Goal: Transaction & Acquisition: Obtain resource

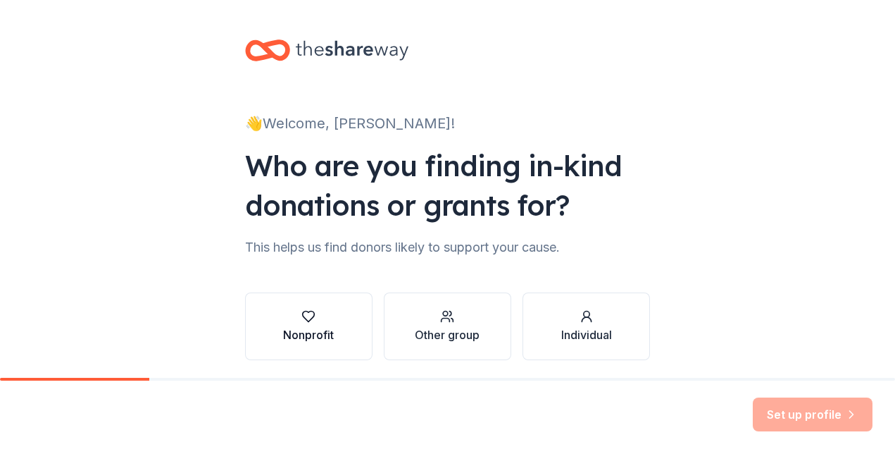
click at [316, 310] on div "button" at bounding box center [308, 316] width 51 height 14
click at [313, 309] on button "Nonprofit" at bounding box center [309, 326] width 128 height 68
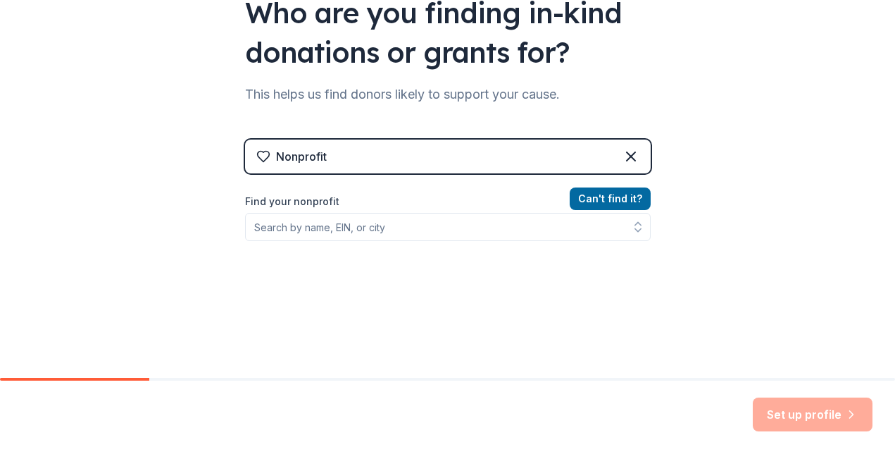
scroll to position [200, 0]
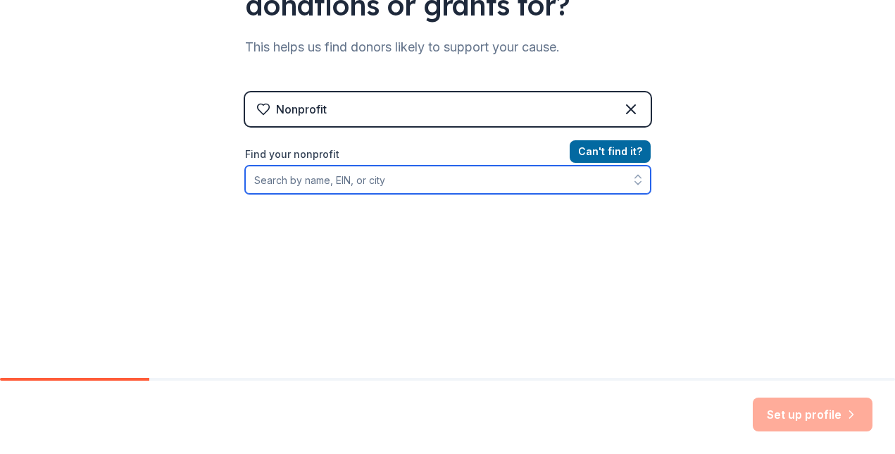
click at [434, 178] on input "Find your nonprofit" at bounding box center [448, 180] width 406 height 28
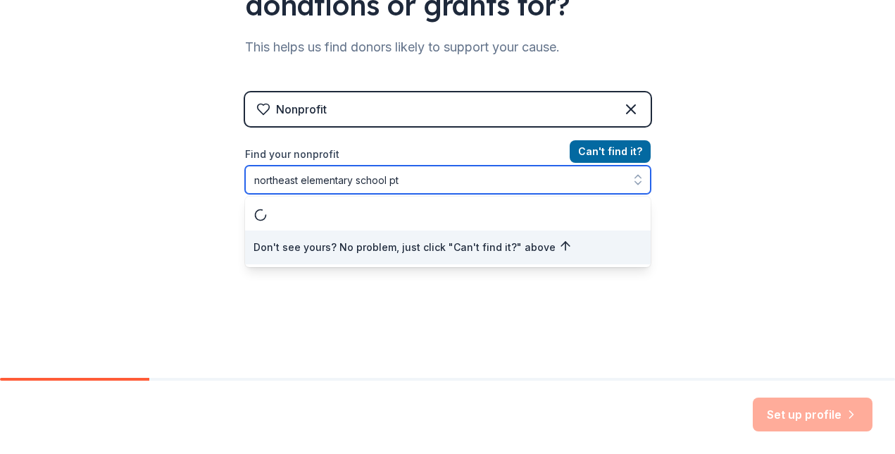
type input "northeast elementary school pto"
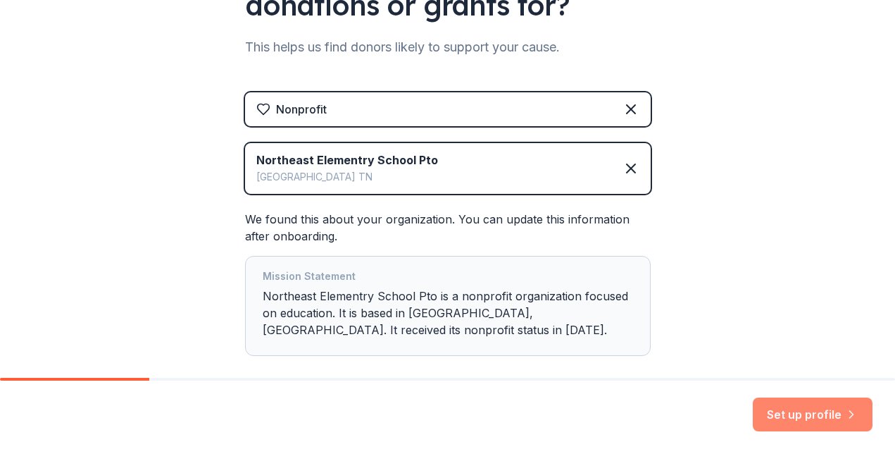
click at [786, 420] on button "Set up profile" at bounding box center [813, 414] width 120 height 34
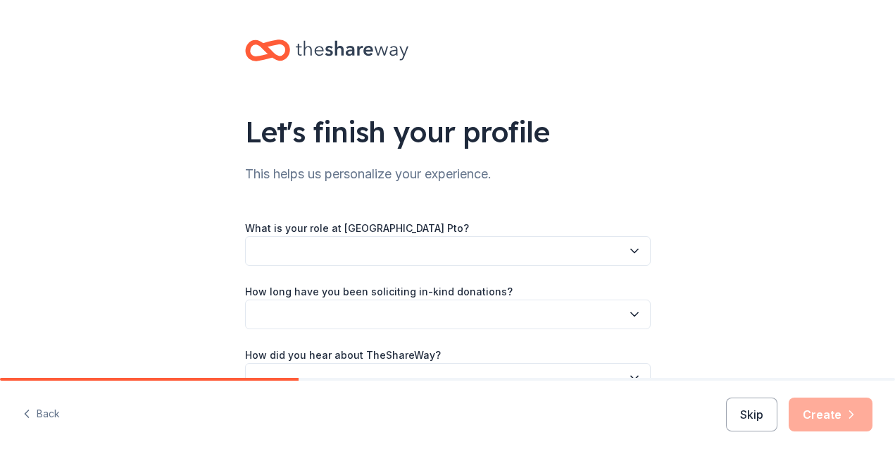
scroll to position [82, 0]
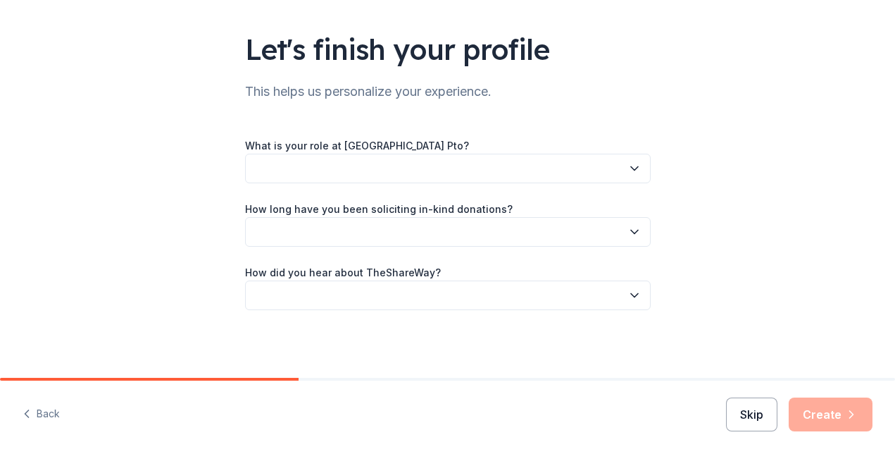
click at [755, 418] on button "Skip" at bounding box center [751, 414] width 51 height 34
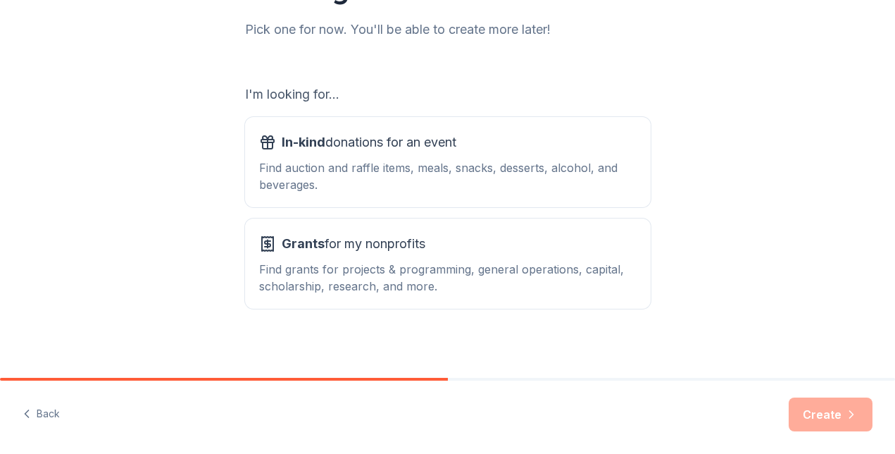
scroll to position [191, 0]
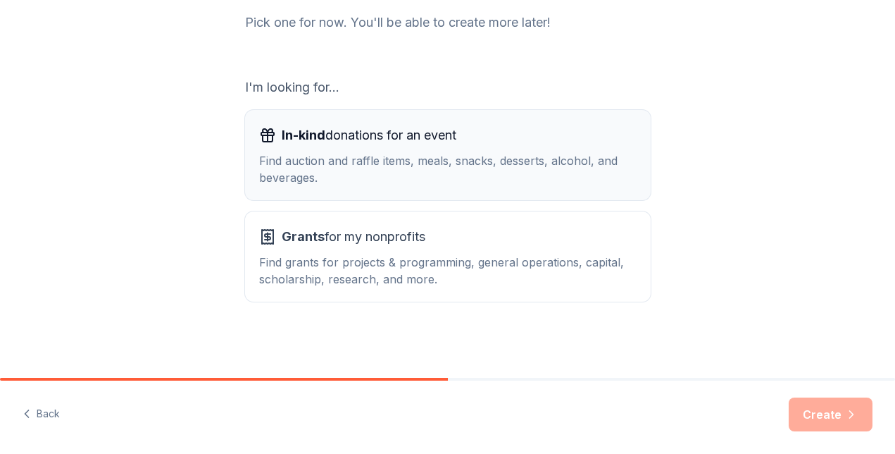
click at [482, 160] on div "Find auction and raffle items, meals, snacks, desserts, alcohol, and beverages." at bounding box center [448, 169] width 378 height 34
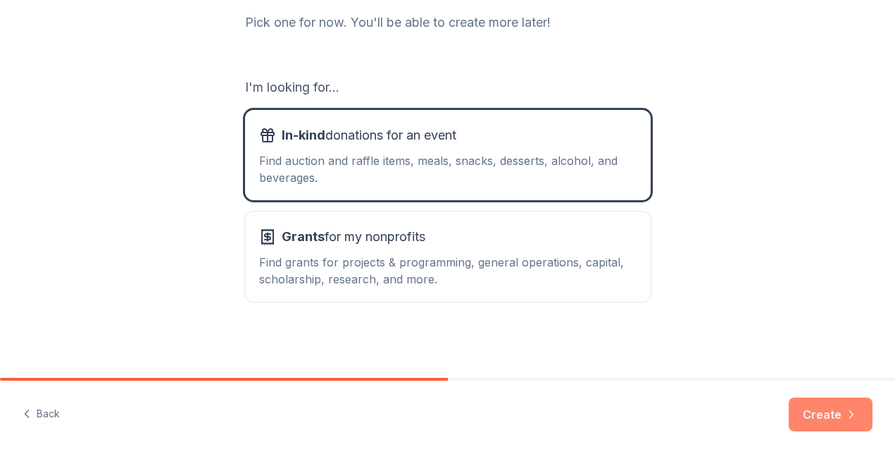
click at [826, 411] on button "Create" at bounding box center [831, 414] width 84 height 34
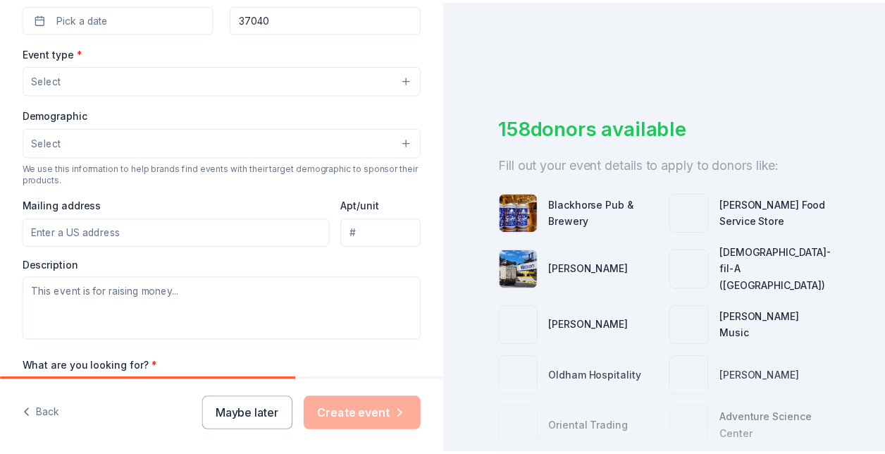
scroll to position [454, 0]
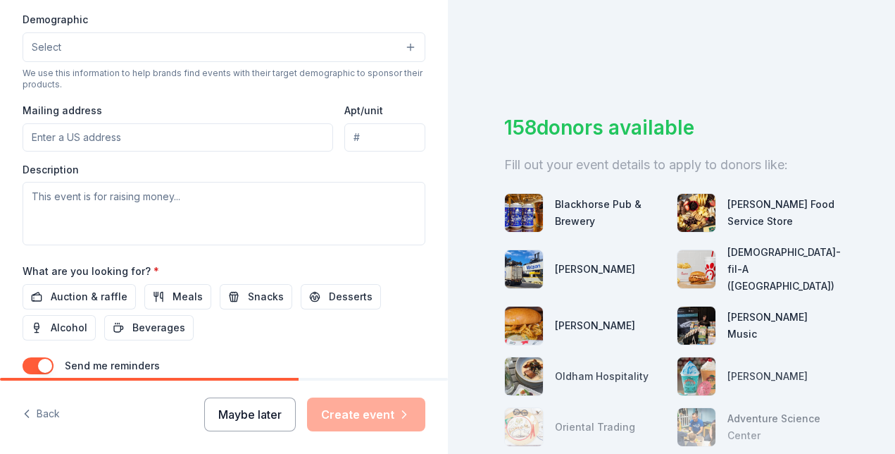
click at [250, 401] on button "Maybe later" at bounding box center [250, 414] width 92 height 34
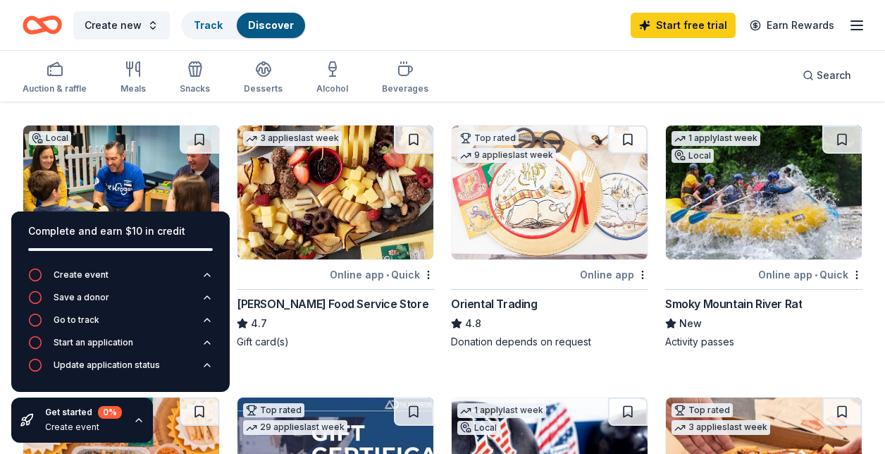
scroll to position [94, 0]
click at [502, 225] on img at bounding box center [550, 192] width 196 height 134
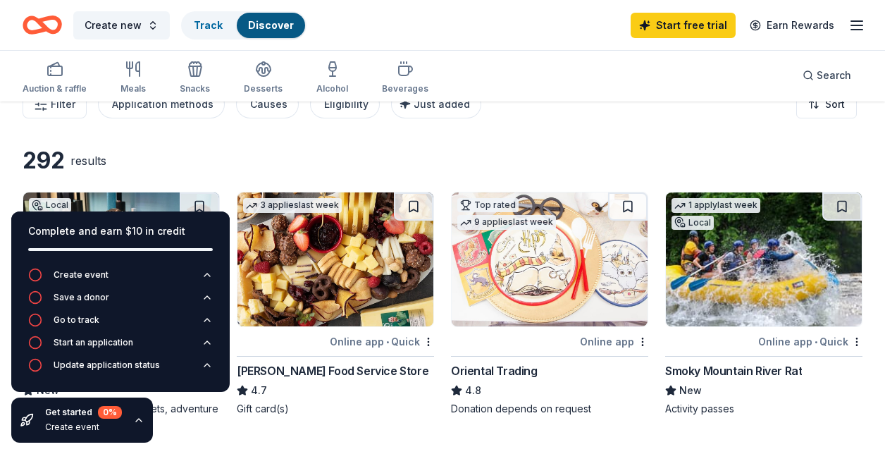
scroll to position [24, 0]
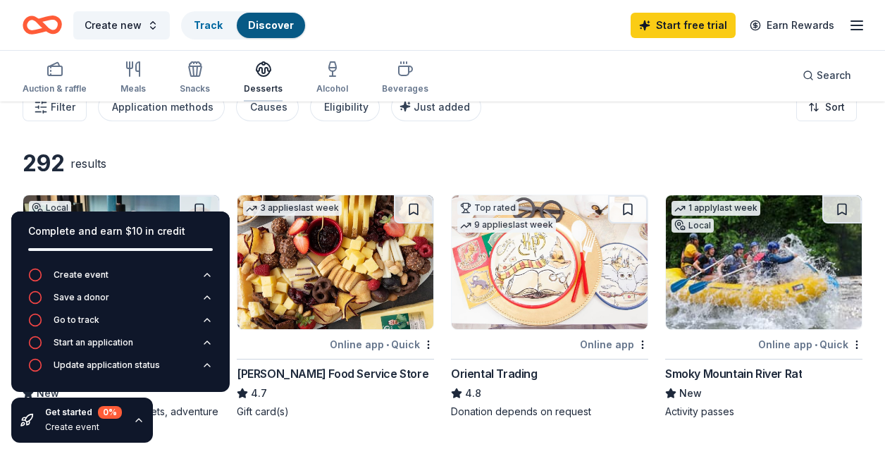
click at [255, 73] on icon "button" at bounding box center [263, 69] width 17 height 17
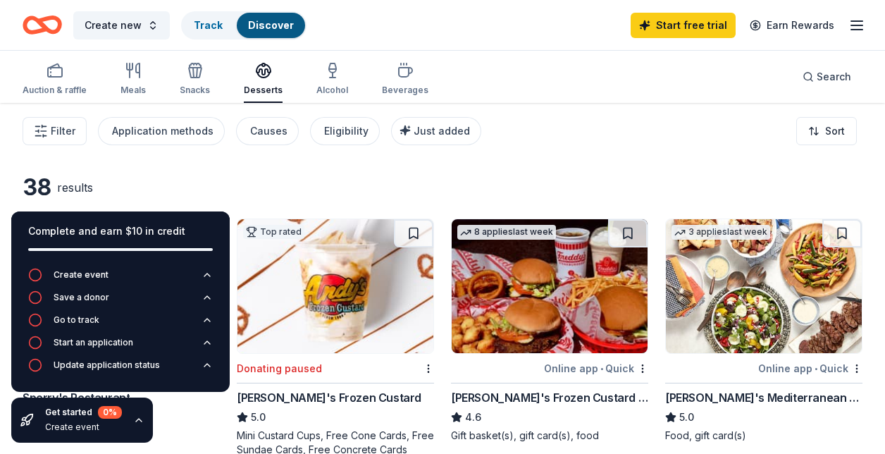
click at [497, 311] on img at bounding box center [550, 286] width 196 height 134
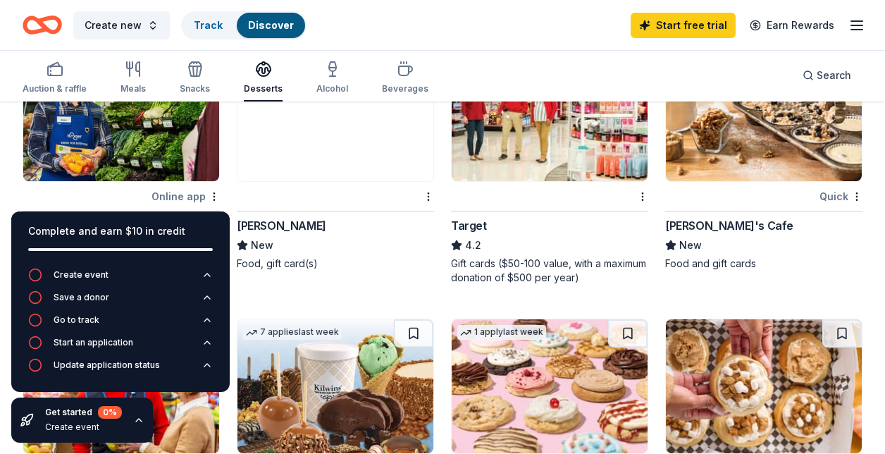
scroll to position [988, 0]
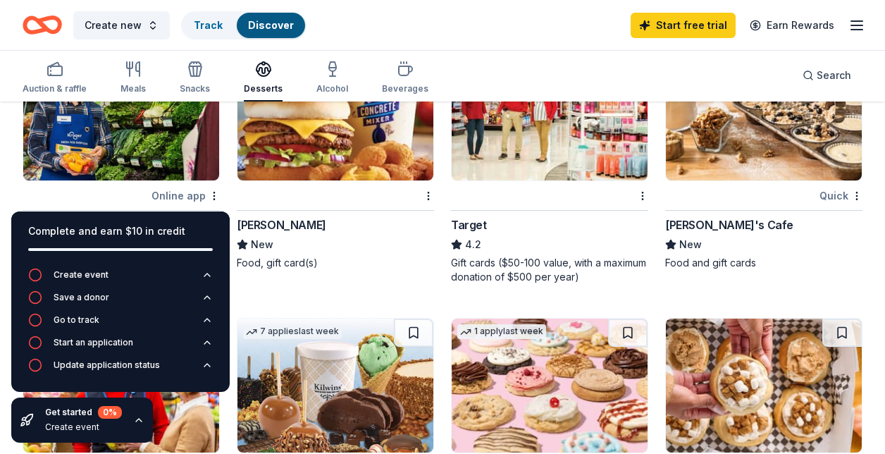
click at [141, 146] on img at bounding box center [121, 113] width 196 height 134
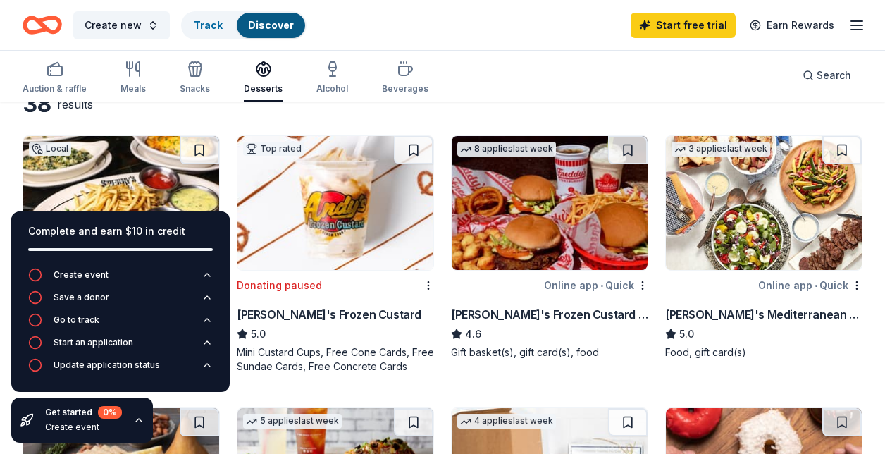
scroll to position [0, 0]
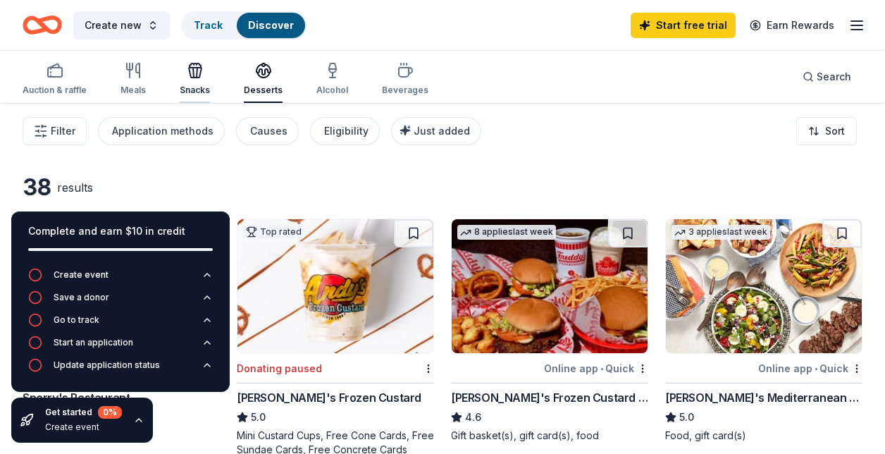
click at [200, 85] on div "Snacks" at bounding box center [195, 90] width 30 height 11
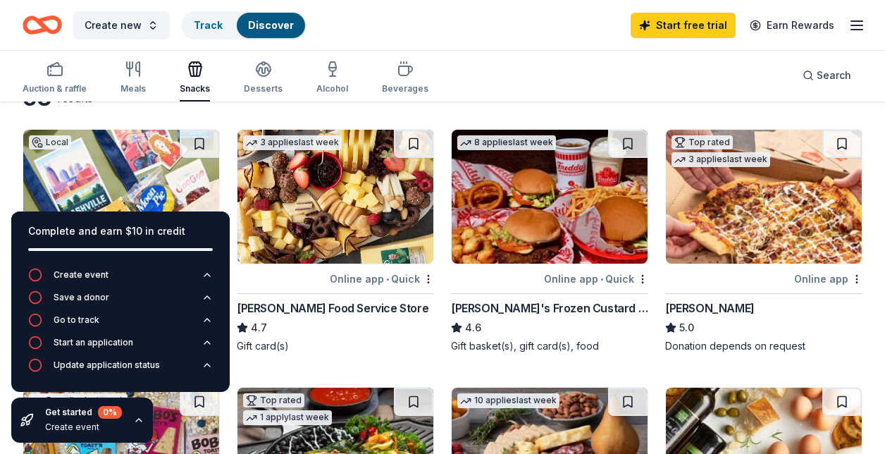
scroll to position [89, 0]
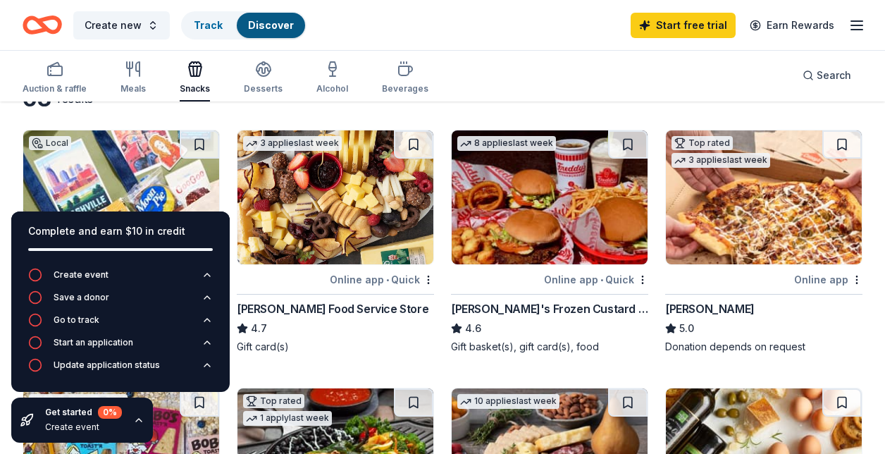
click at [85, 166] on img at bounding box center [121, 197] width 196 height 134
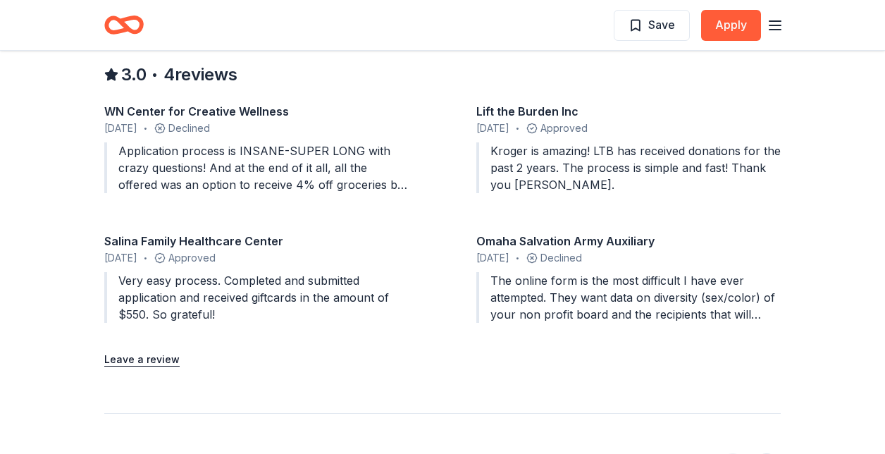
scroll to position [1417, 0]
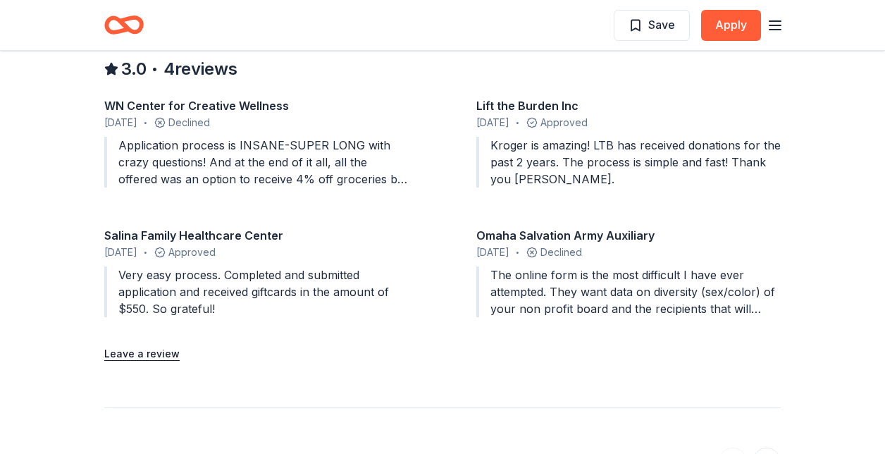
click at [588, 273] on div "The online form is the most difficult I have ever attempted. They want data on …" at bounding box center [628, 291] width 304 height 51
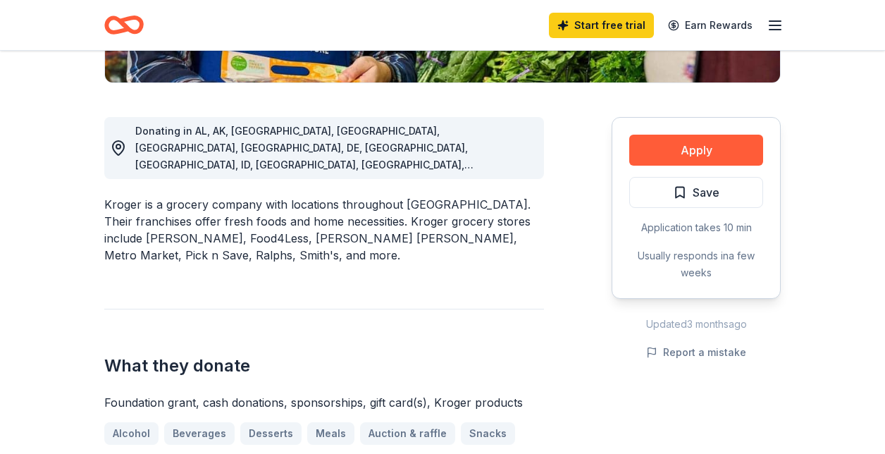
scroll to position [0, 0]
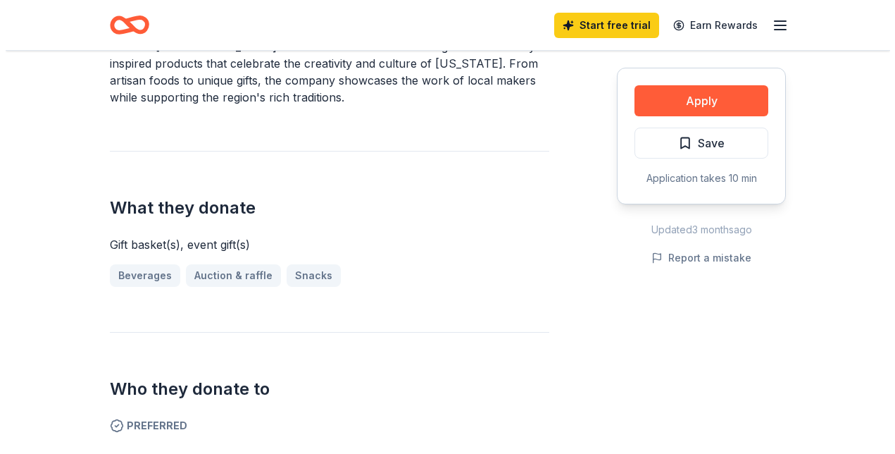
scroll to position [468, 0]
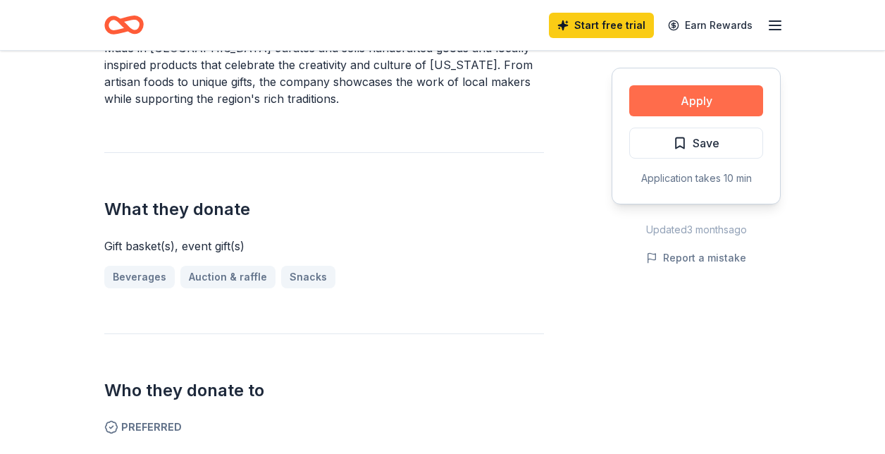
click at [697, 99] on button "Apply" at bounding box center [696, 100] width 134 height 31
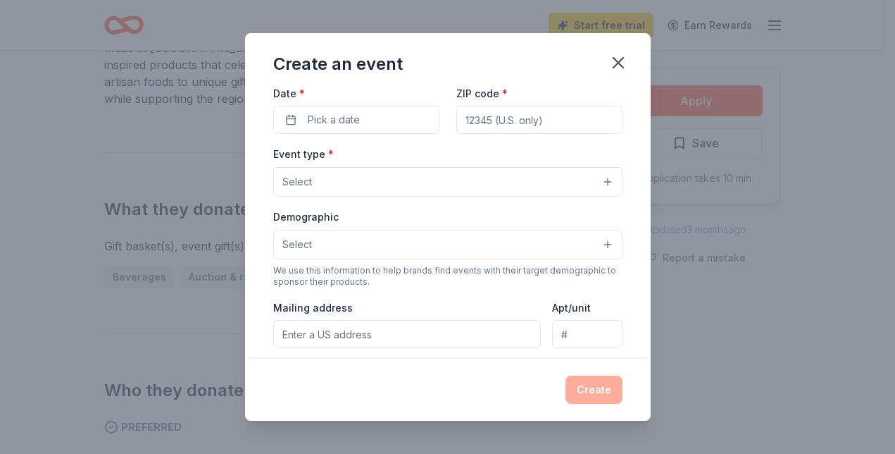
scroll to position [128, 0]
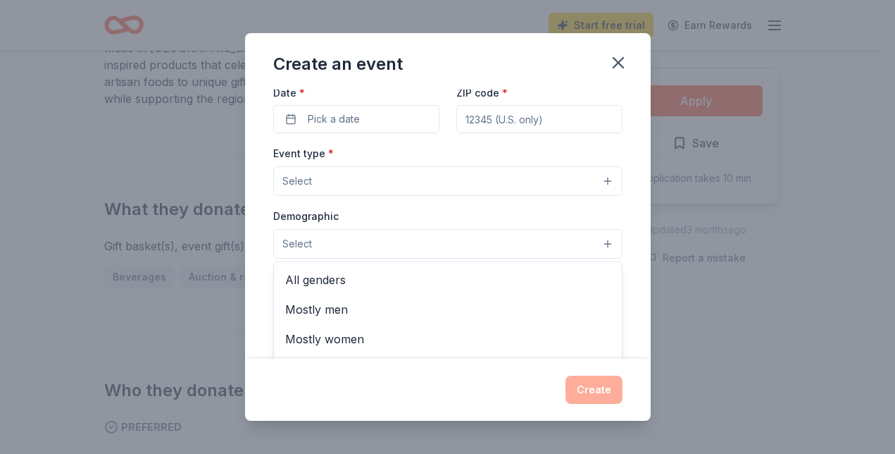
click at [488, 243] on button "Select" at bounding box center [447, 244] width 349 height 30
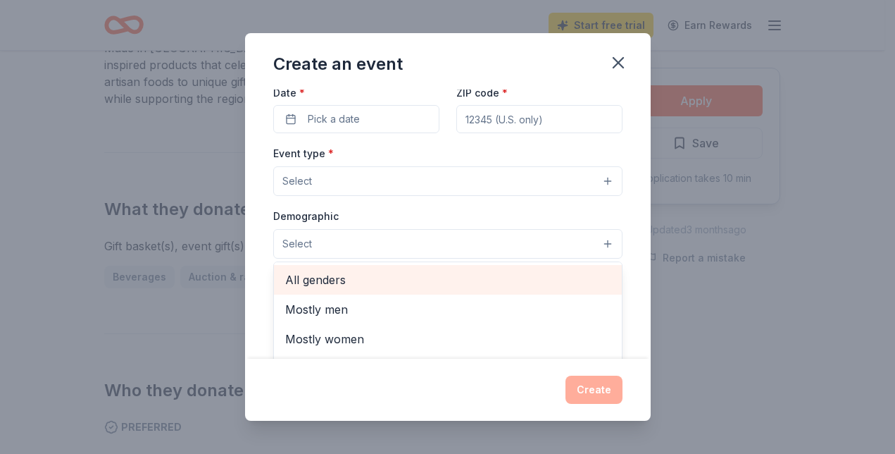
click at [407, 277] on span "All genders" at bounding box center [447, 280] width 325 height 18
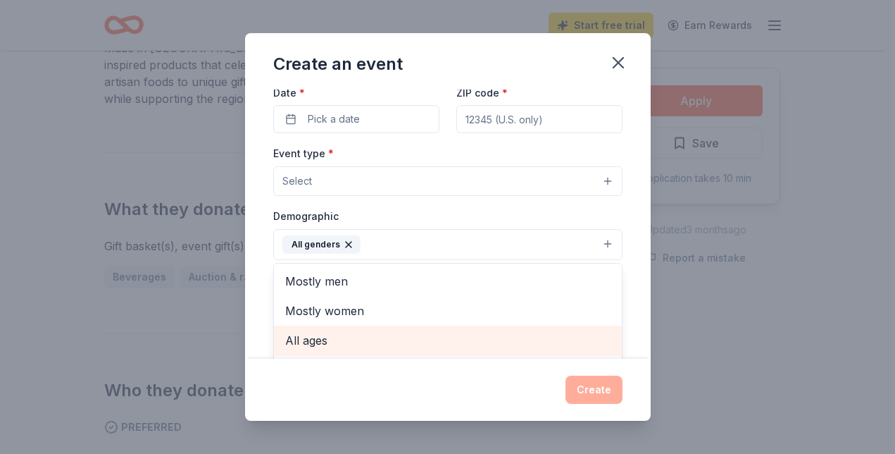
click at [328, 342] on span "All ages" at bounding box center [447, 340] width 325 height 18
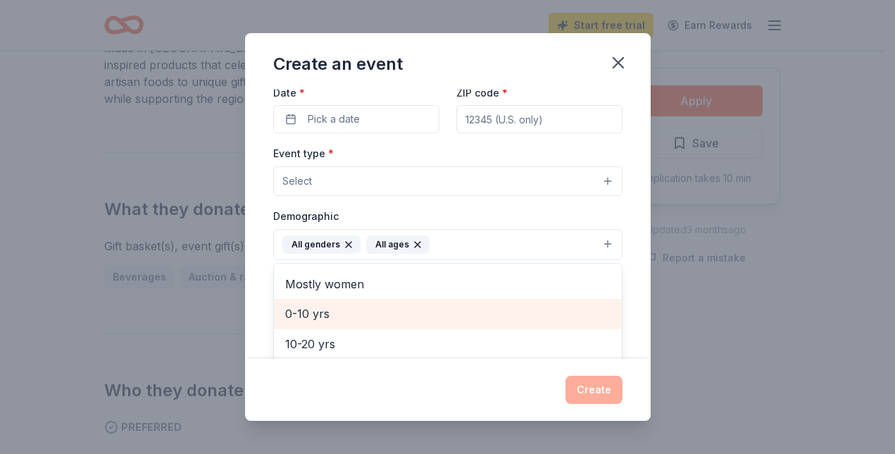
click at [314, 318] on span "0-10 yrs" at bounding box center [447, 313] width 325 height 18
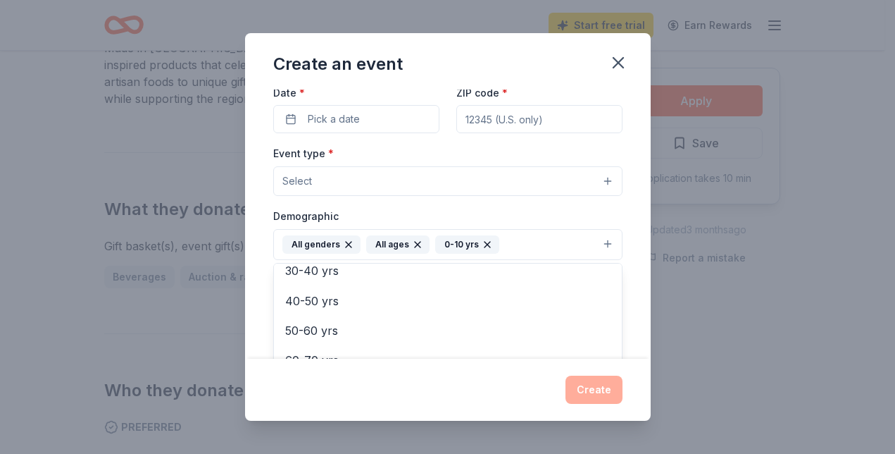
scroll to position [137, 0]
click at [258, 274] on div "Event name * 0 /100 Event website Attendance * Date * Pick a date ZIP code * Ev…" at bounding box center [448, 224] width 406 height 270
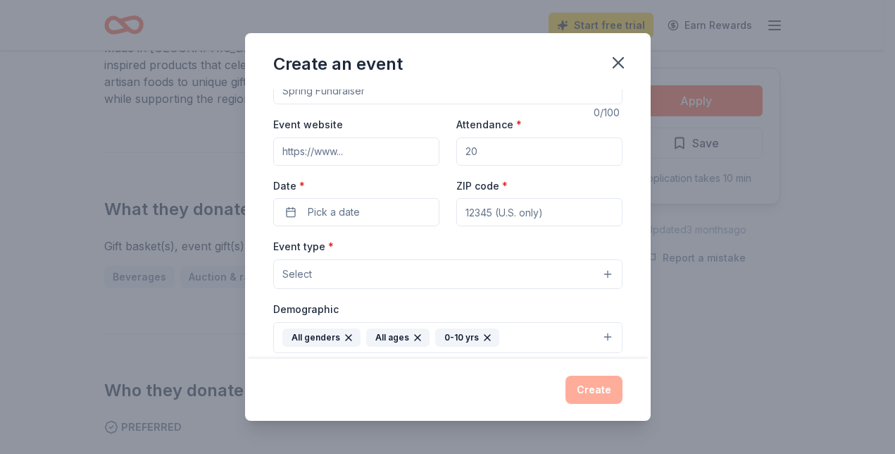
scroll to position [0, 0]
